Goal: Information Seeking & Learning: Learn about a topic

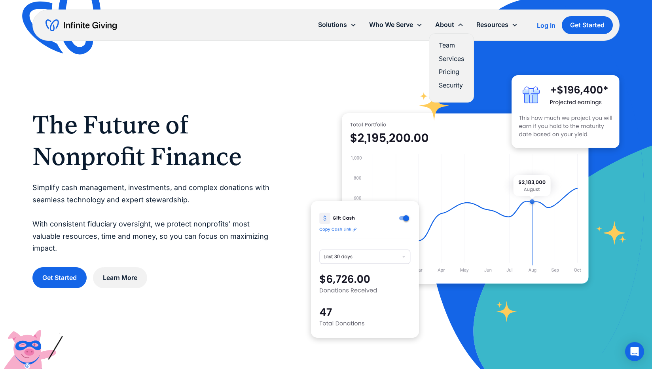
click at [452, 70] on link "Pricing" at bounding box center [451, 71] width 25 height 11
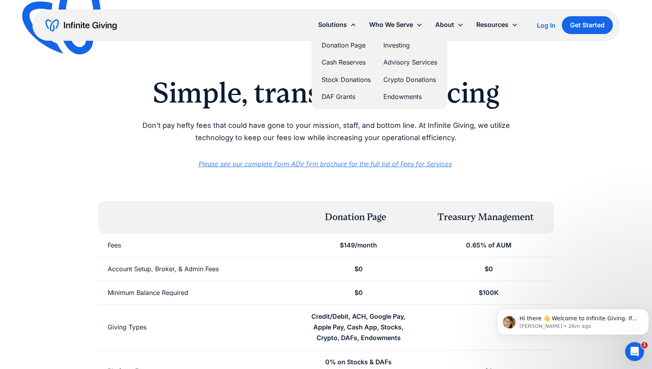
click at [568, 107] on div "Simple, transparent pricing Don't pay hefty fees that could have gone to your m…" at bounding box center [325, 122] width 586 height 93
